Goal: Information Seeking & Learning: Learn about a topic

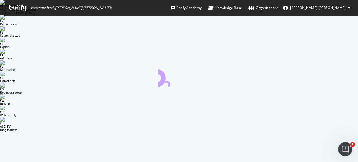
click at [337, 10] on span "[PERSON_NAME] [PERSON_NAME]" at bounding box center [318, 7] width 56 height 5
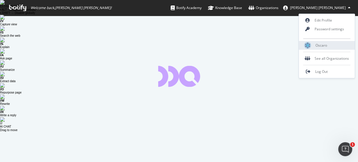
click at [317, 45] on span "Oscaro" at bounding box center [321, 45] width 12 height 5
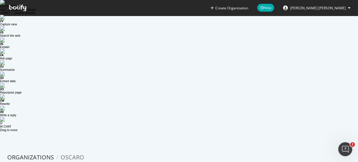
click at [335, 9] on span "[PERSON_NAME] [PERSON_NAME]" at bounding box center [318, 8] width 56 height 5
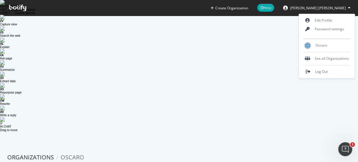
click at [319, 39] on div "Oscaro" at bounding box center [327, 45] width 56 height 13
click at [319, 43] on span "Oscaro" at bounding box center [321, 45] width 12 height 5
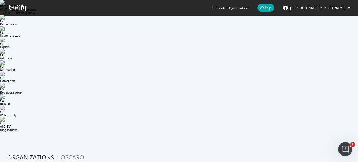
click at [18, 8] on icon at bounding box center [17, 8] width 17 height 6
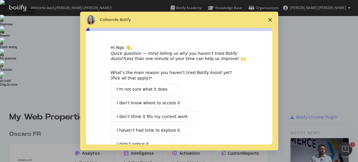
click at [270, 19] on icon "Fermer l'enquête" at bounding box center [269, 19] width 3 height 3
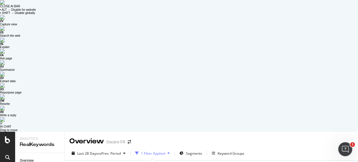
click at [167, 151] on div "button" at bounding box center [168, 152] width 7 height 3
click at [165, 151] on div "1 Filter Applied" at bounding box center [153, 153] width 24 height 5
click at [189, 151] on span "Segments" at bounding box center [194, 153] width 16 height 5
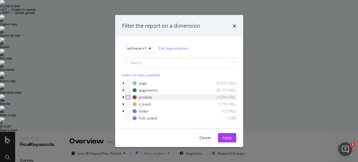
click at [126, 97] on div "modal" at bounding box center [127, 97] width 5 height 5
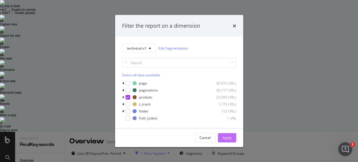
click at [227, 138] on div "Apply" at bounding box center [226, 137] width 9 height 5
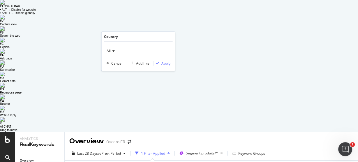
click at [112, 50] on icon at bounding box center [113, 50] width 4 height 3
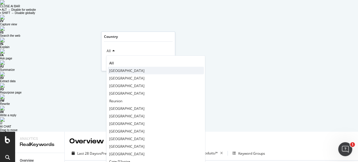
click at [120, 70] on div "[GEOGRAPHIC_DATA]" at bounding box center [156, 71] width 96 height 8
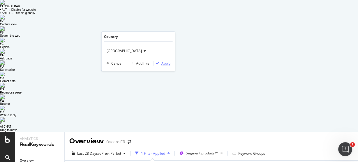
click at [169, 64] on div "Apply" at bounding box center [165, 63] width 9 height 5
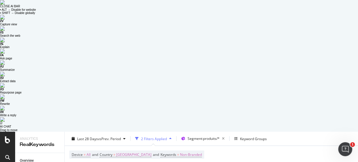
scroll to position [1024, 0]
